Goal: Obtain resource: Obtain resource

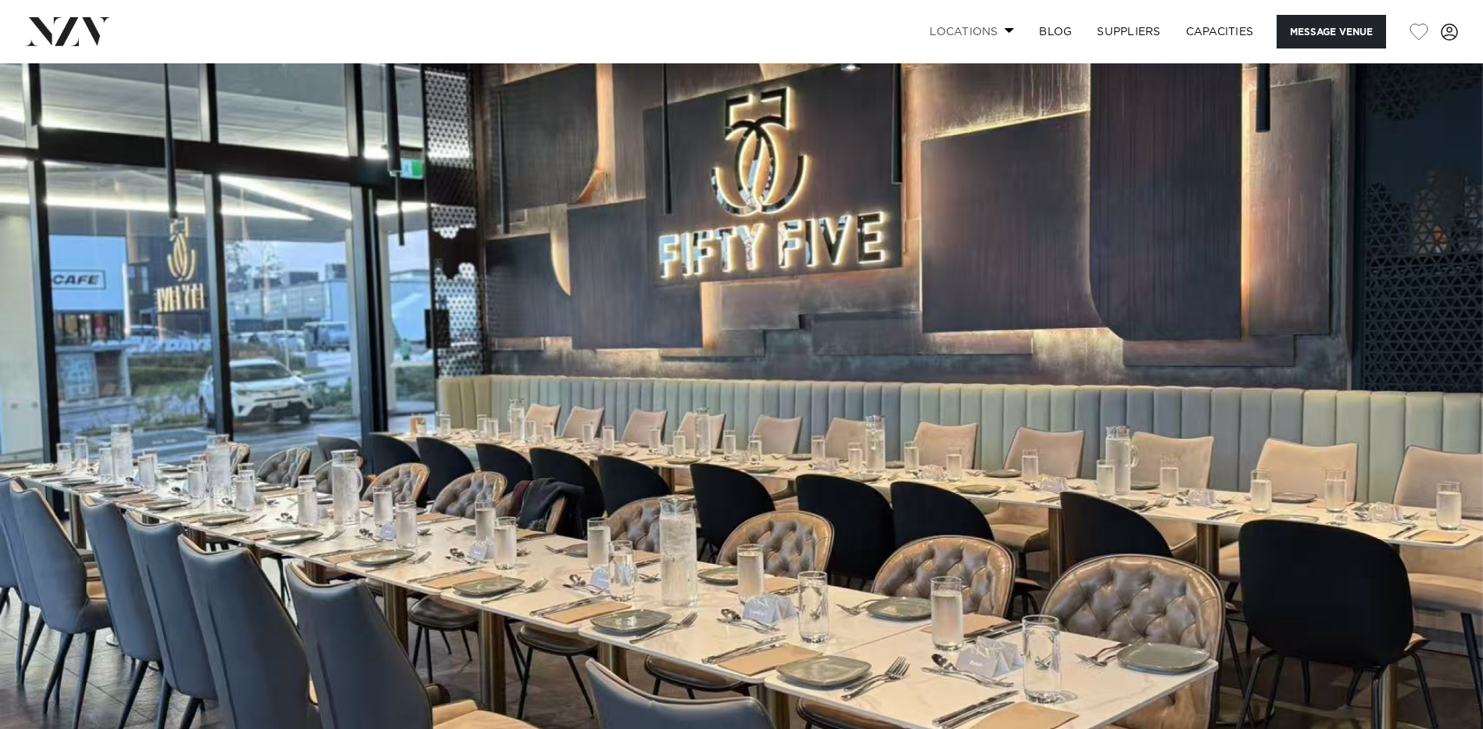
click at [725, 30] on link "Locations" at bounding box center [971, 32] width 109 height 34
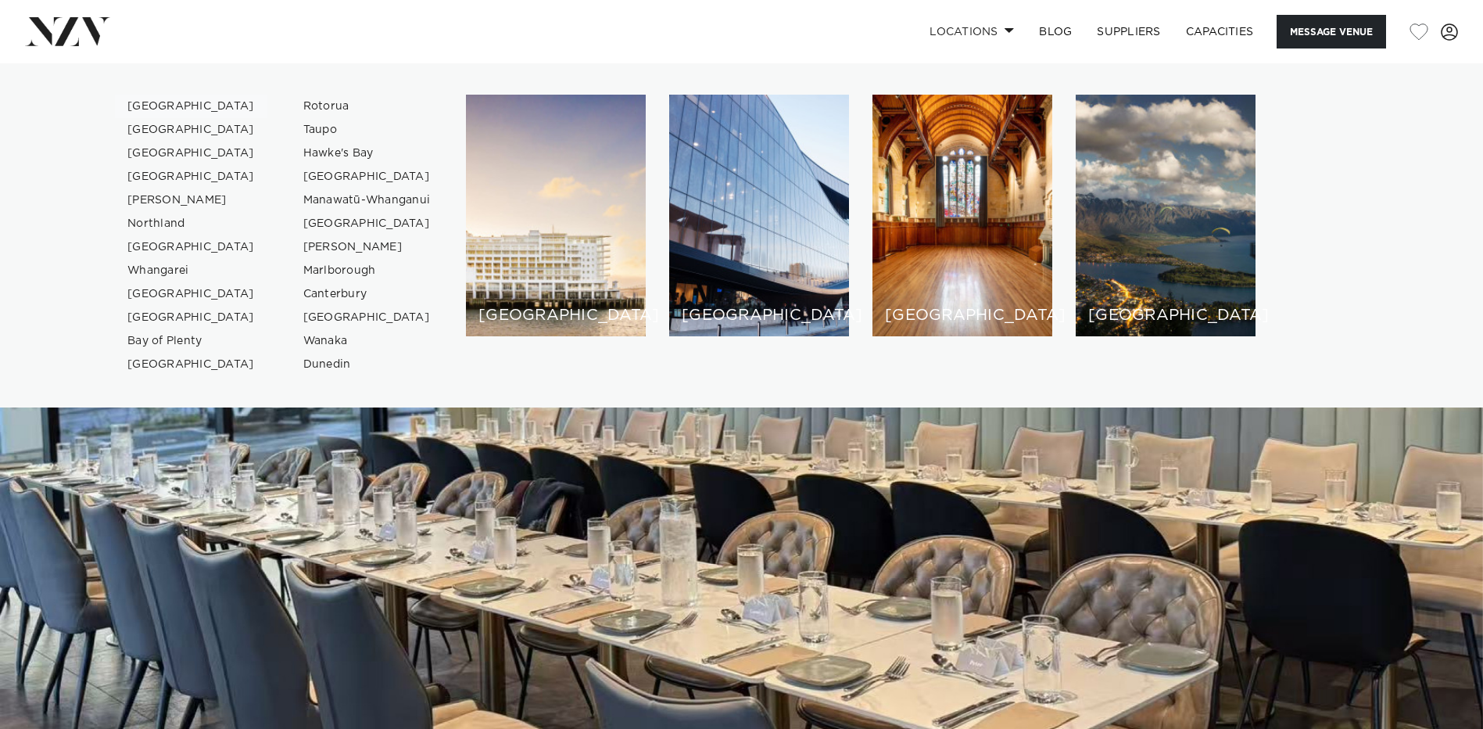
click at [145, 104] on link "[GEOGRAPHIC_DATA]" at bounding box center [191, 106] width 152 height 23
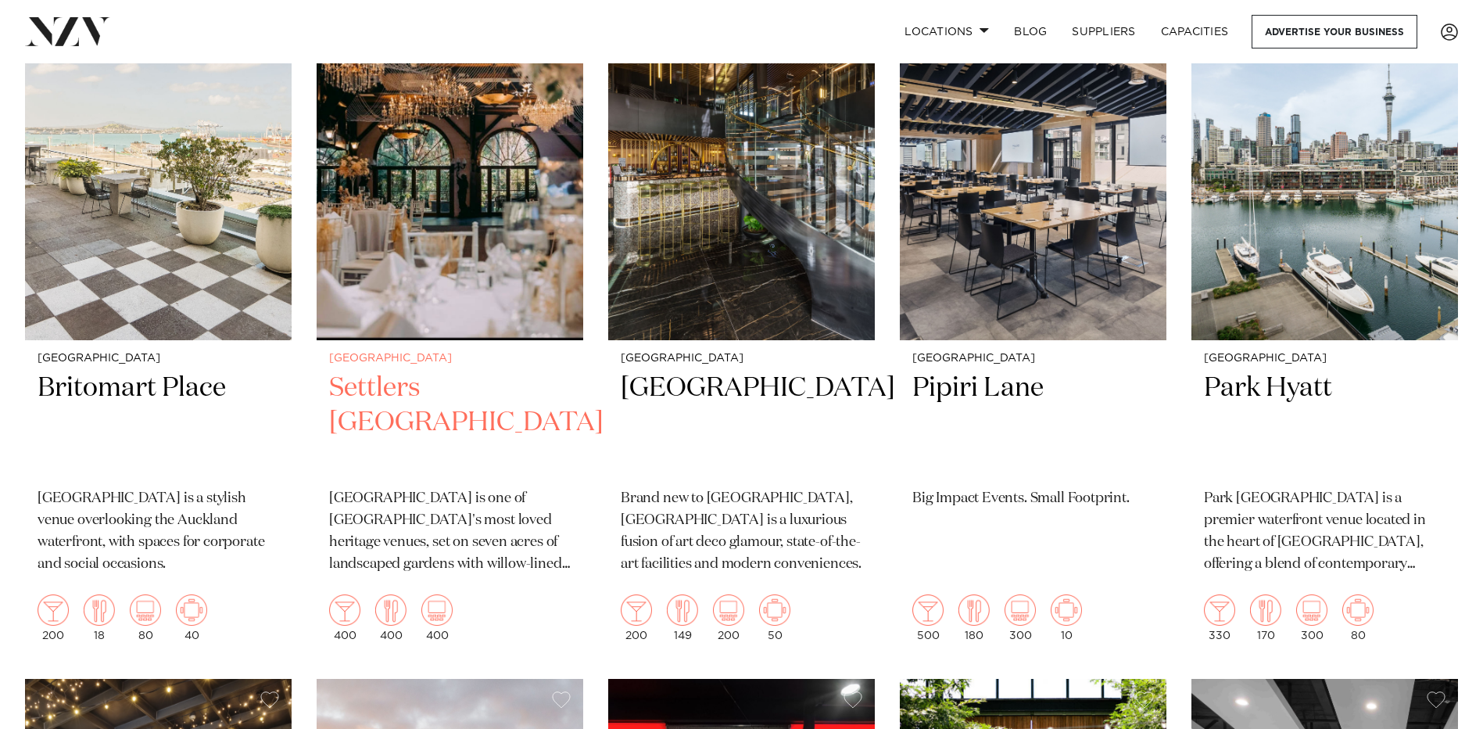
scroll to position [3518, 0]
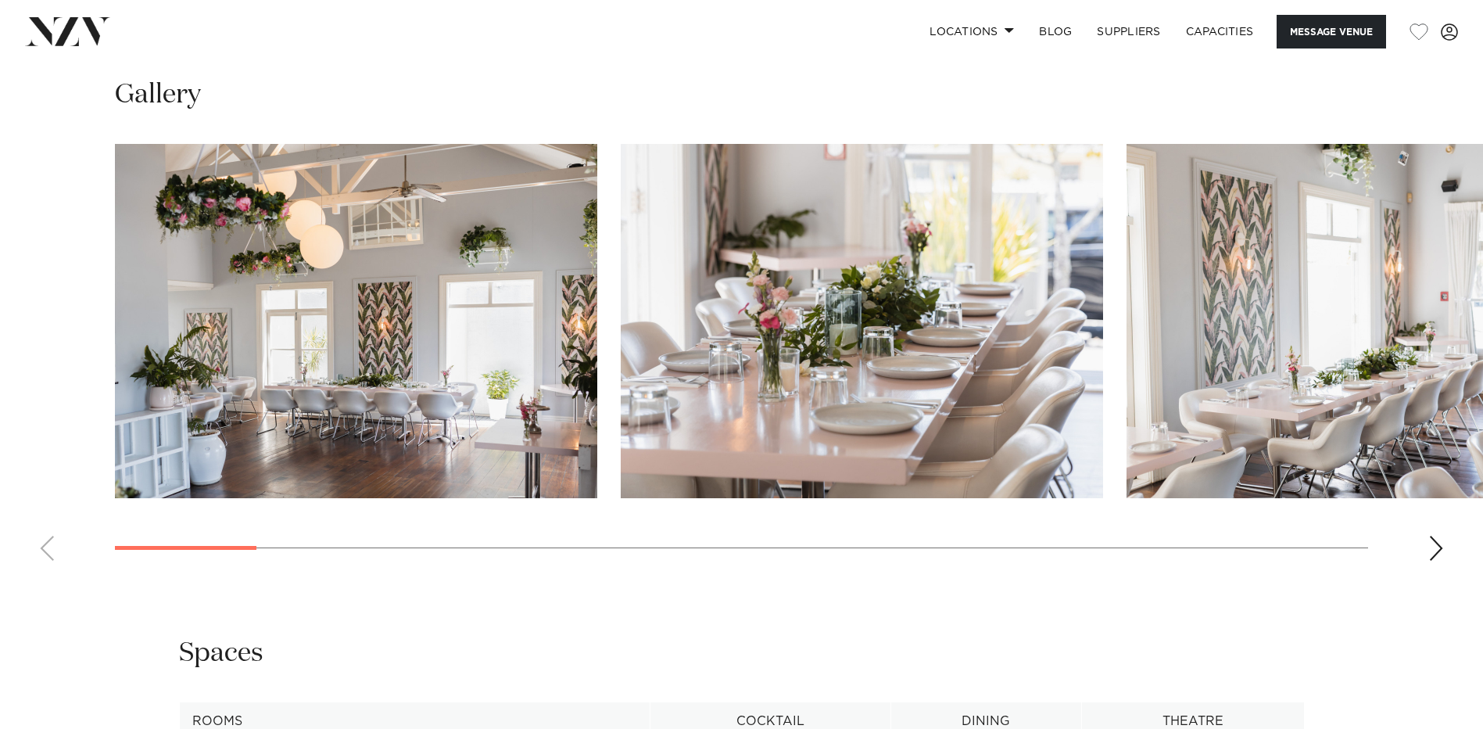
scroll to position [1287, 0]
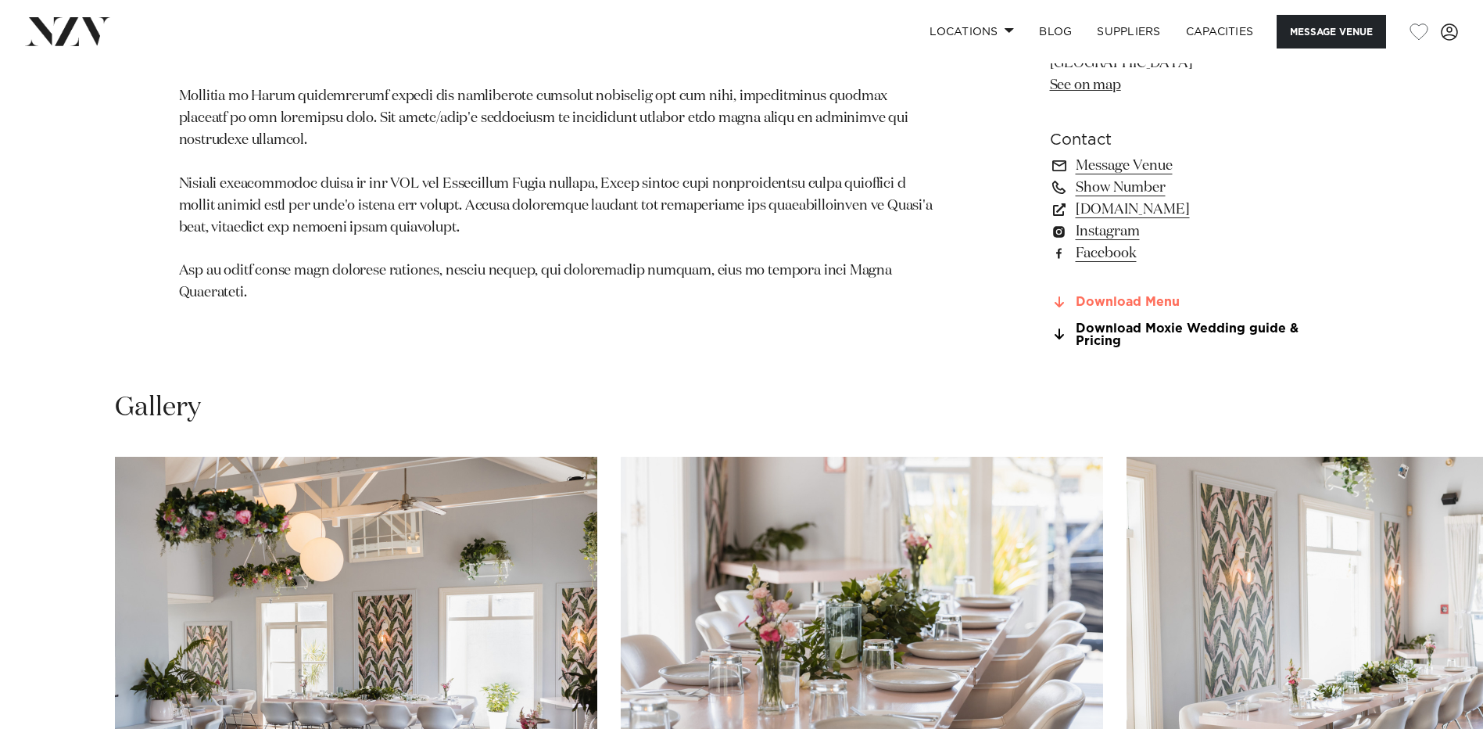
click at [725, 297] on link "Download Menu" at bounding box center [1177, 303] width 255 height 14
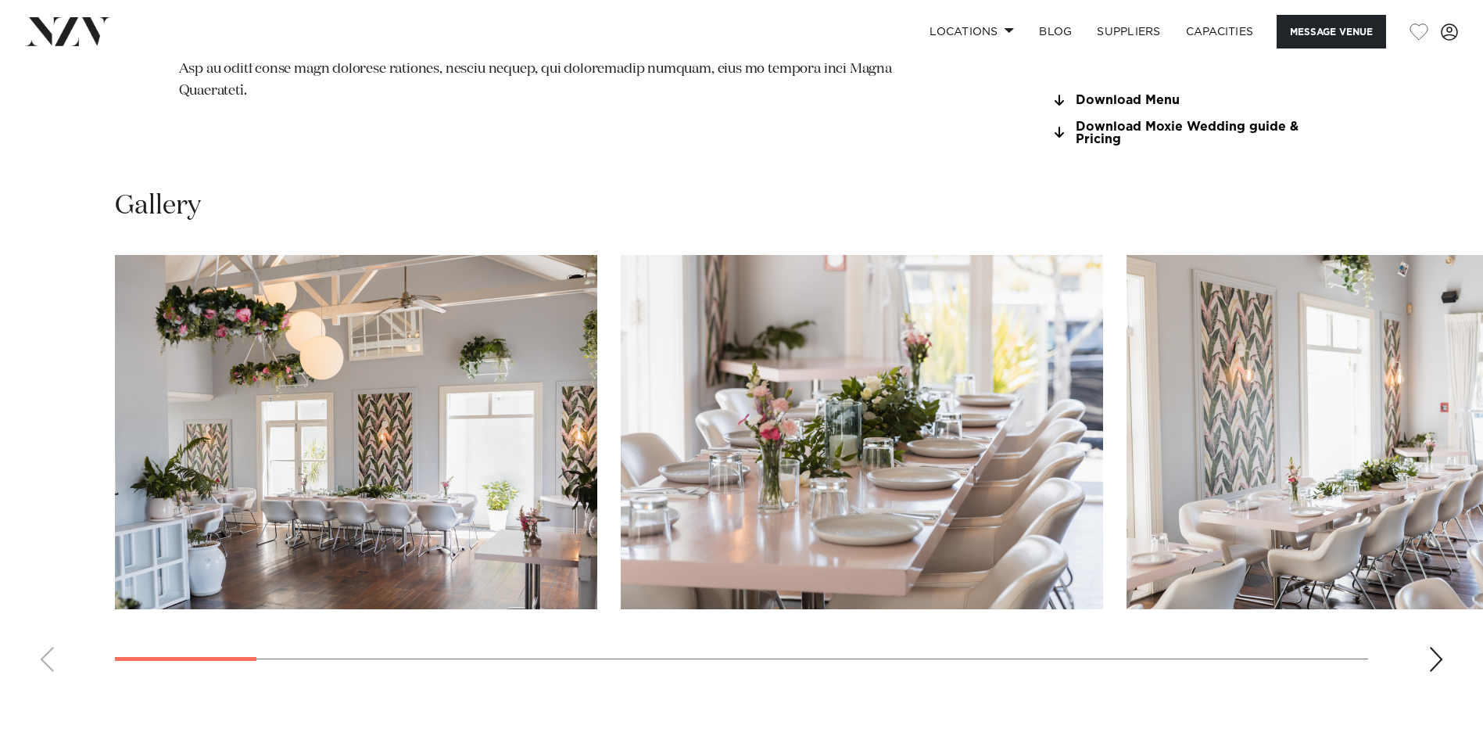
scroll to position [1485, 0]
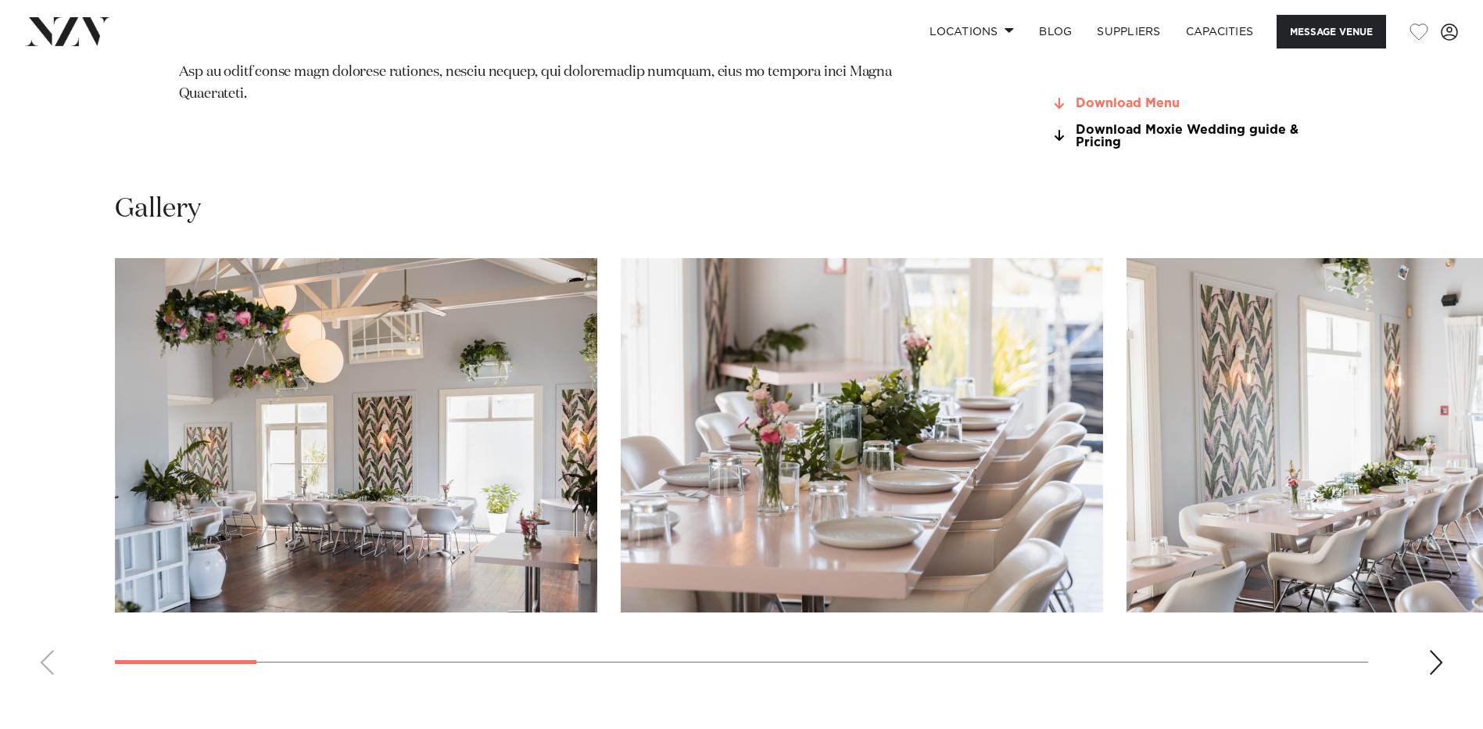
click at [1112, 102] on link "Download Menu" at bounding box center [1177, 104] width 255 height 14
click at [1107, 136] on link "Download Moxie Wedding guide & Pricing" at bounding box center [1177, 137] width 255 height 27
